Goal: Information Seeking & Learning: Learn about a topic

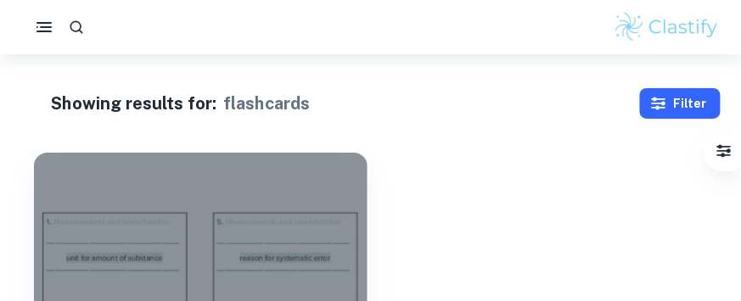
click at [660, 92] on button "Filter" at bounding box center [680, 103] width 81 height 31
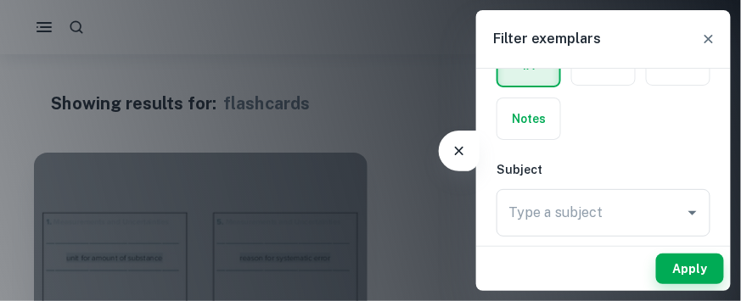
scroll to position [174, 0]
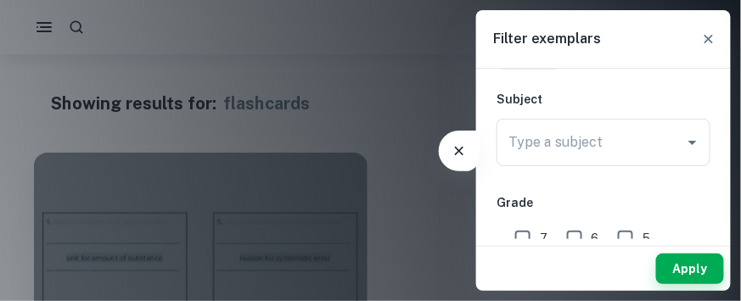
click at [566, 158] on div "Type a subject Type a subject" at bounding box center [603, 143] width 214 height 48
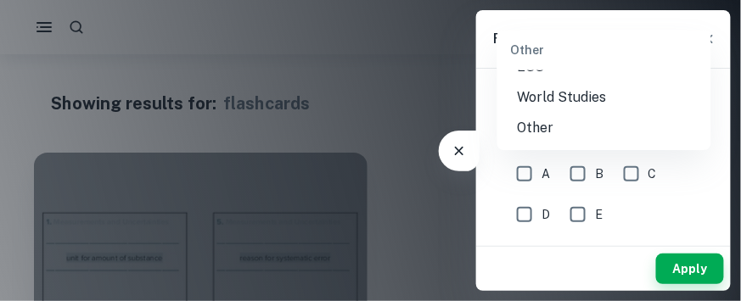
scroll to position [2956, 0]
type input "Math AI"
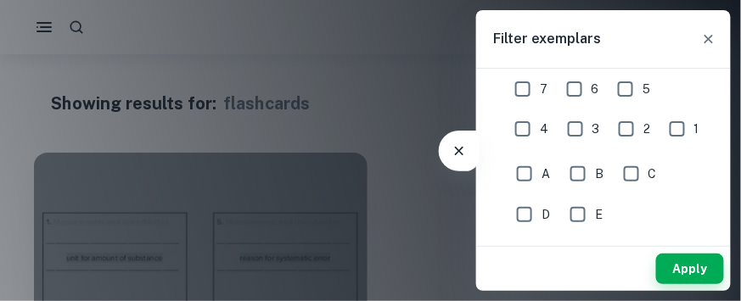
click at [524, 106] on input "7" at bounding box center [523, 89] width 34 height 34
checkbox input "true"
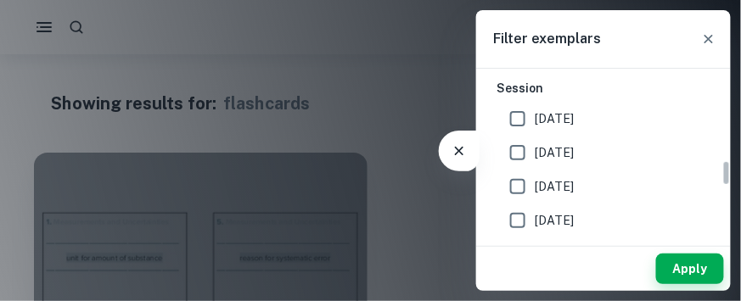
scroll to position [584, 0]
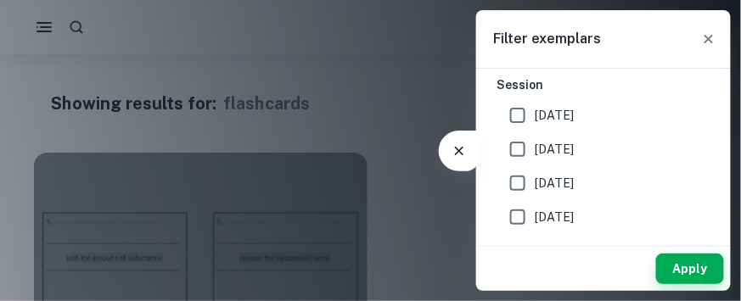
click at [584, 55] on input "SL" at bounding box center [585, 38] width 34 height 34
checkbox input "true"
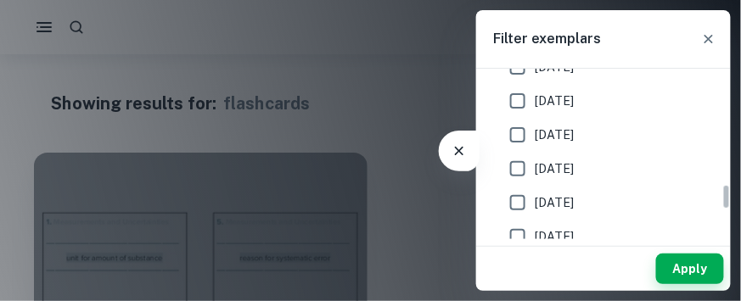
scroll to position [886, 0]
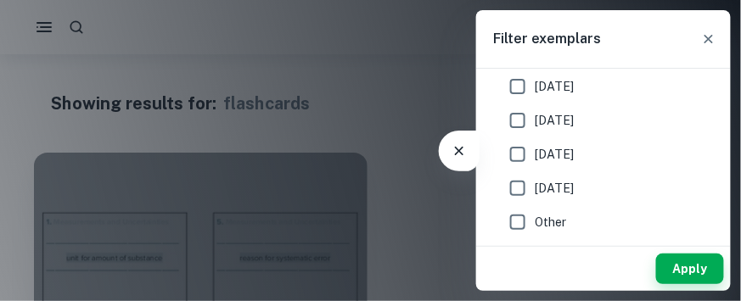
click at [671, 263] on button "Apply" at bounding box center [690, 269] width 68 height 31
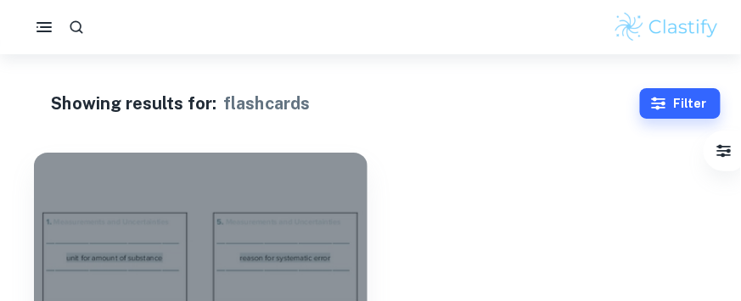
scroll to position [800, 0]
click at [651, 29] on img at bounding box center [667, 27] width 108 height 34
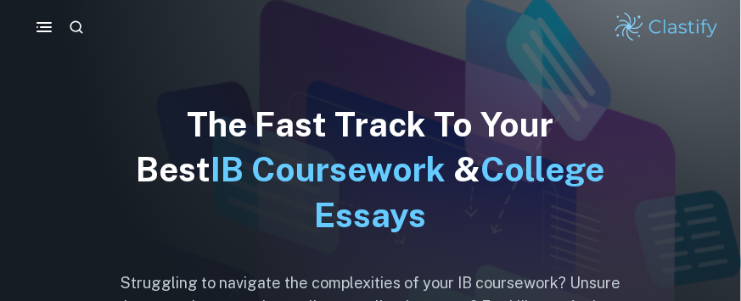
click at [651, 29] on img at bounding box center [667, 27] width 108 height 34
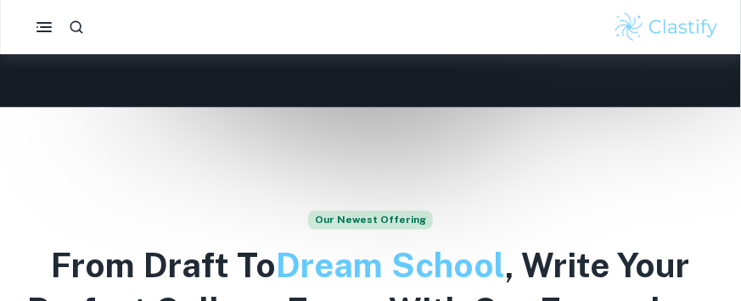
scroll to position [426, 0]
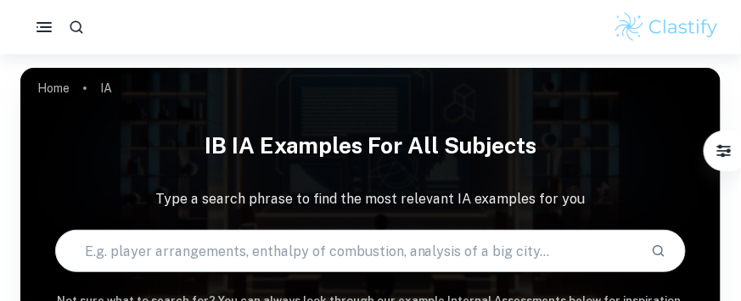
click at [306, 68] on div "Home IA IB IA examples for all subjects Type a search phrase to find the most r…" at bounding box center [370, 68] width 700 height 0
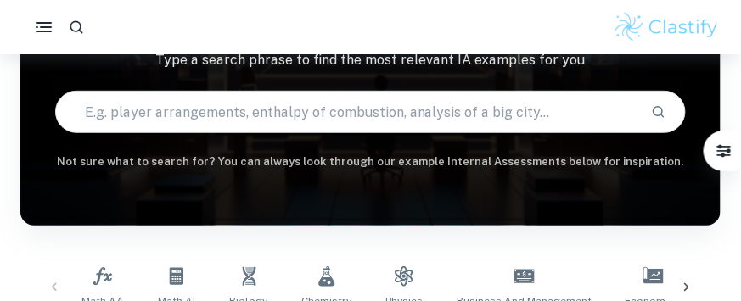
scroll to position [201, 0]
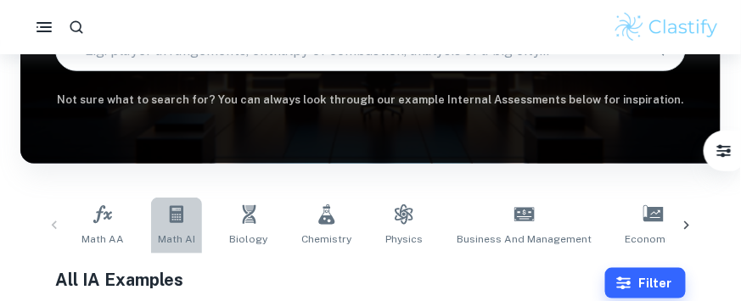
click at [180, 230] on link "Math AI" at bounding box center [176, 226] width 51 height 56
